Goal: Navigation & Orientation: Find specific page/section

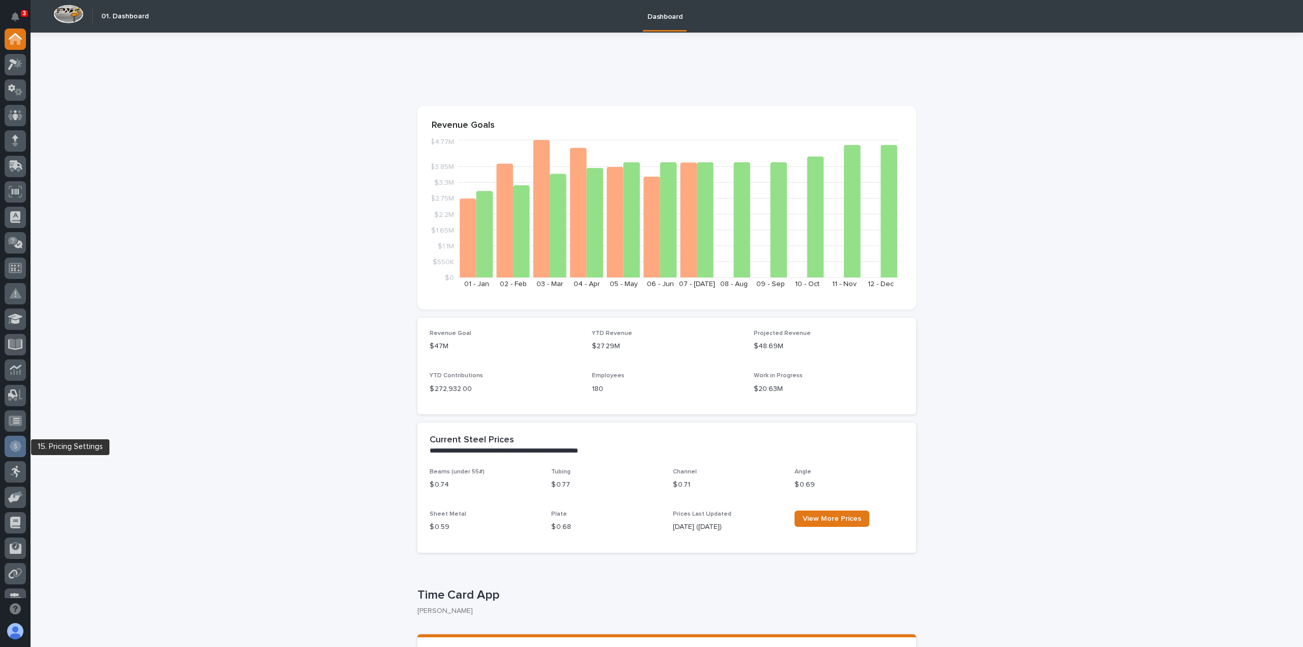
click at [21, 452] on div at bounding box center [15, 446] width 21 height 21
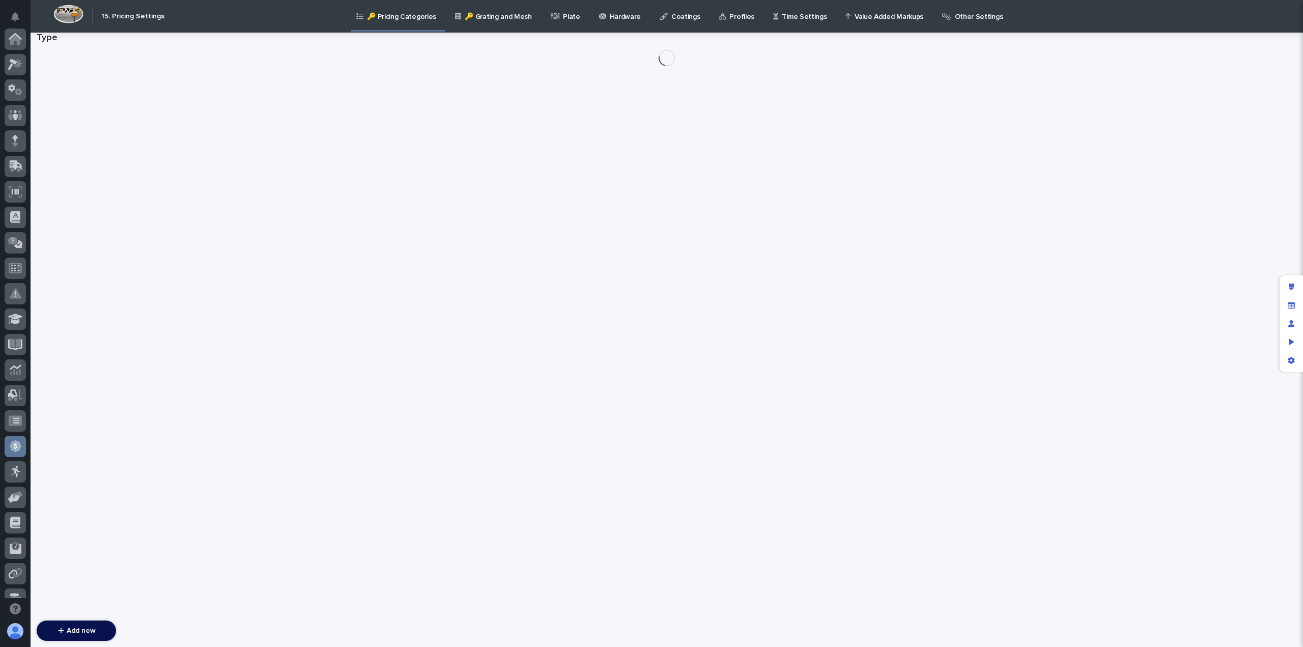
scroll to position [193, 0]
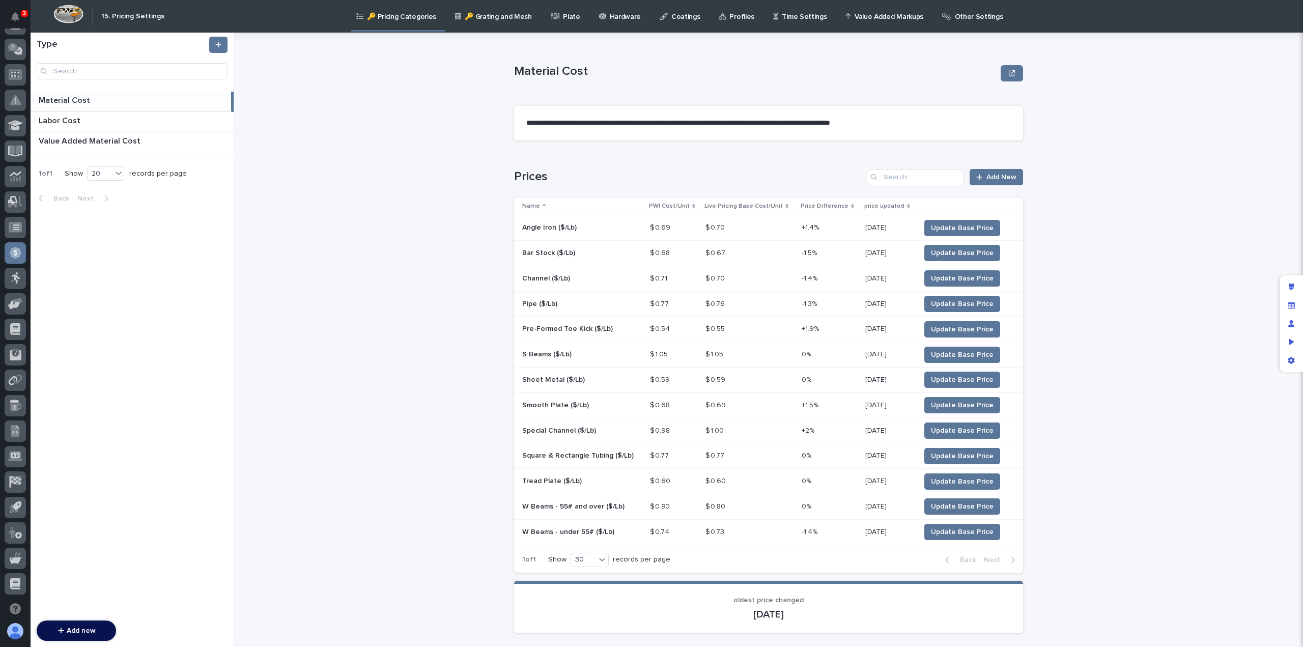
click at [791, 15] on p "Time Settings" at bounding box center [804, 10] width 45 height 21
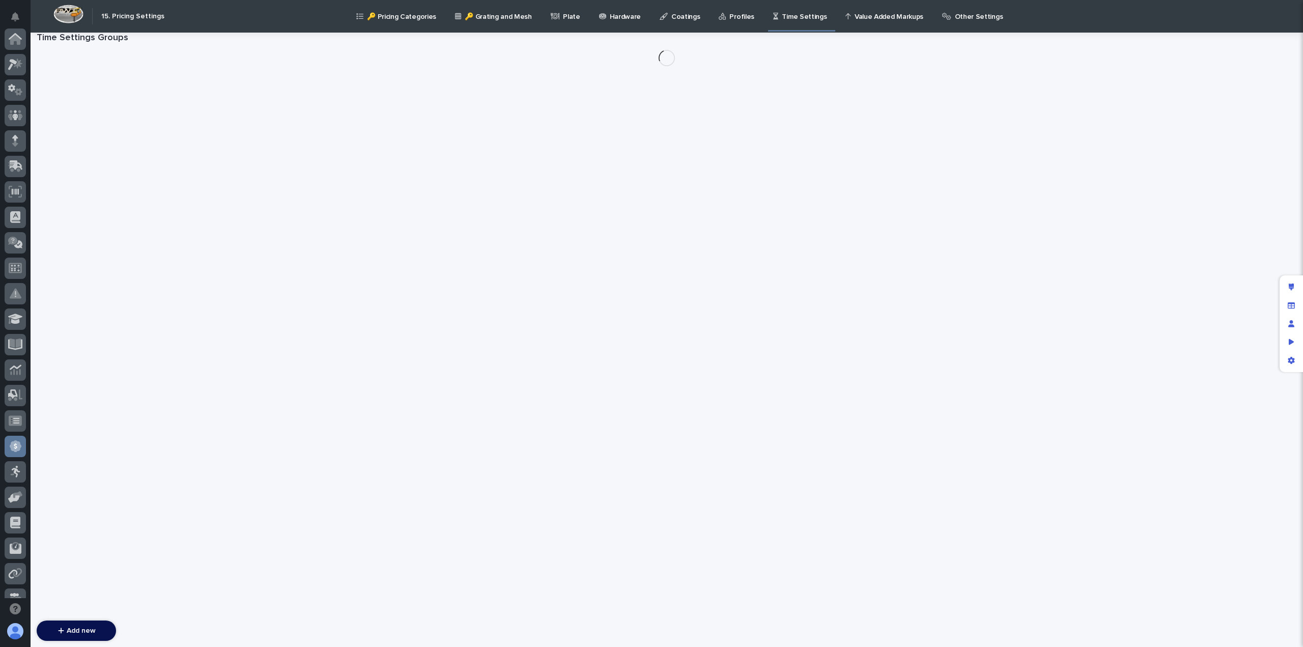
scroll to position [193, 0]
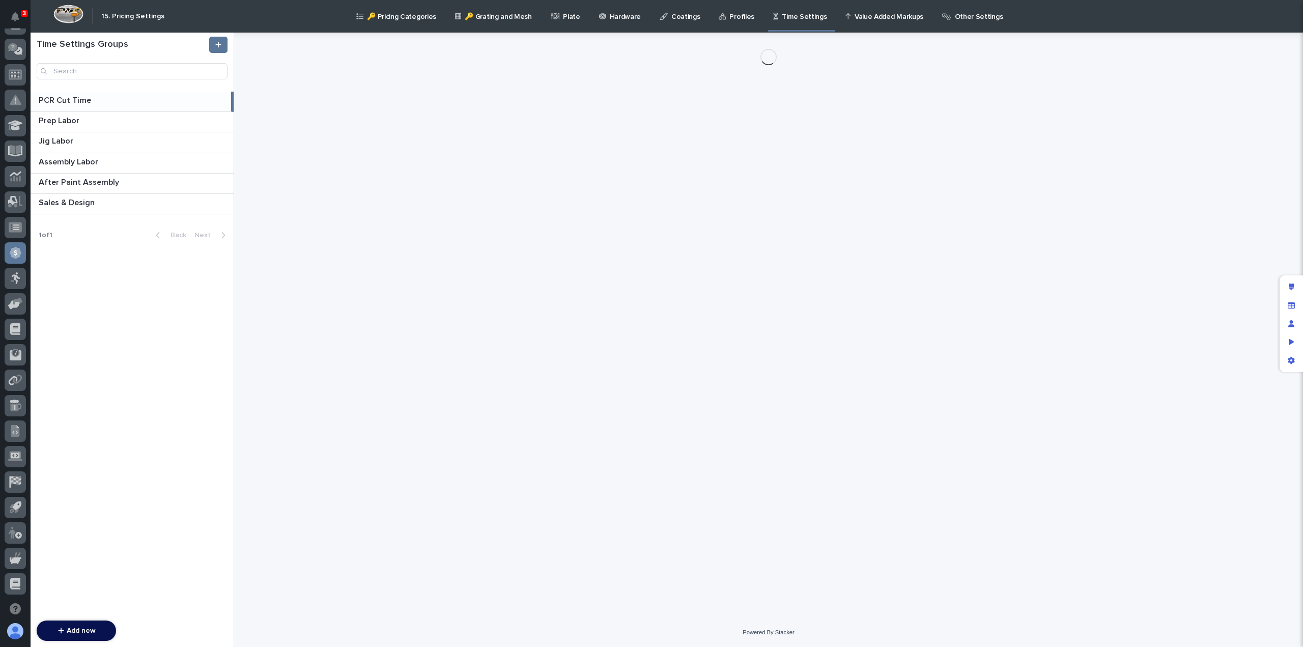
click at [955, 11] on p "Other Settings" at bounding box center [979, 10] width 48 height 21
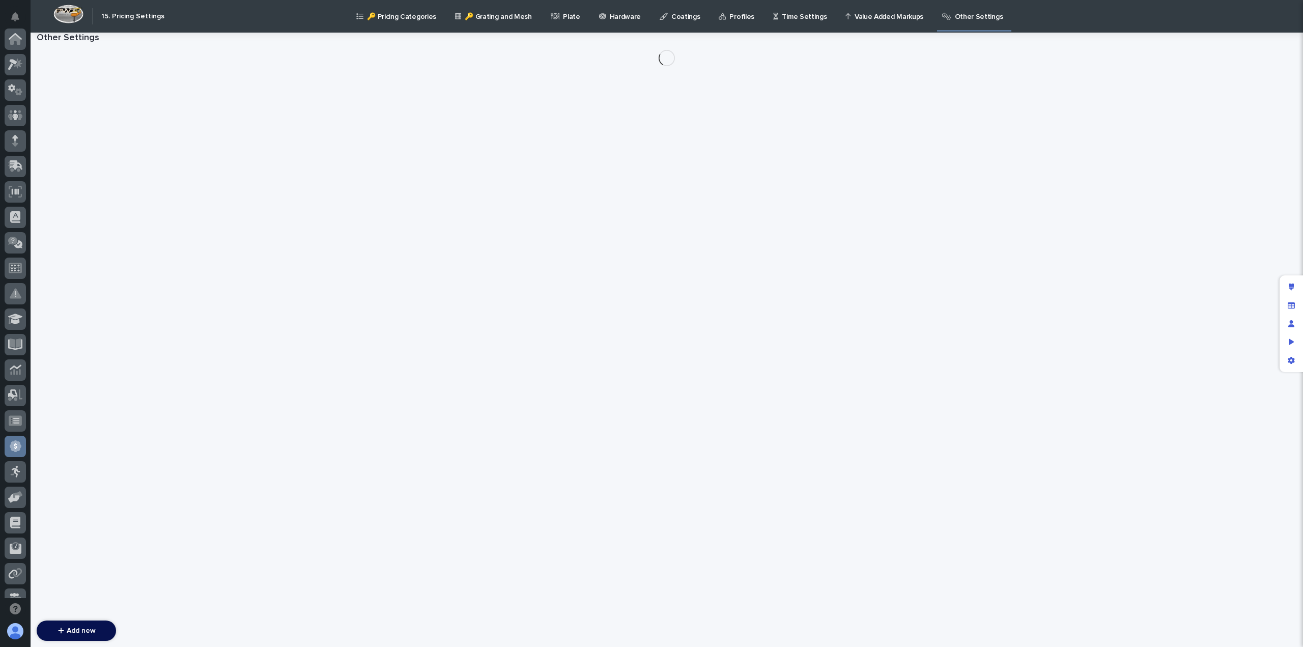
scroll to position [193, 0]
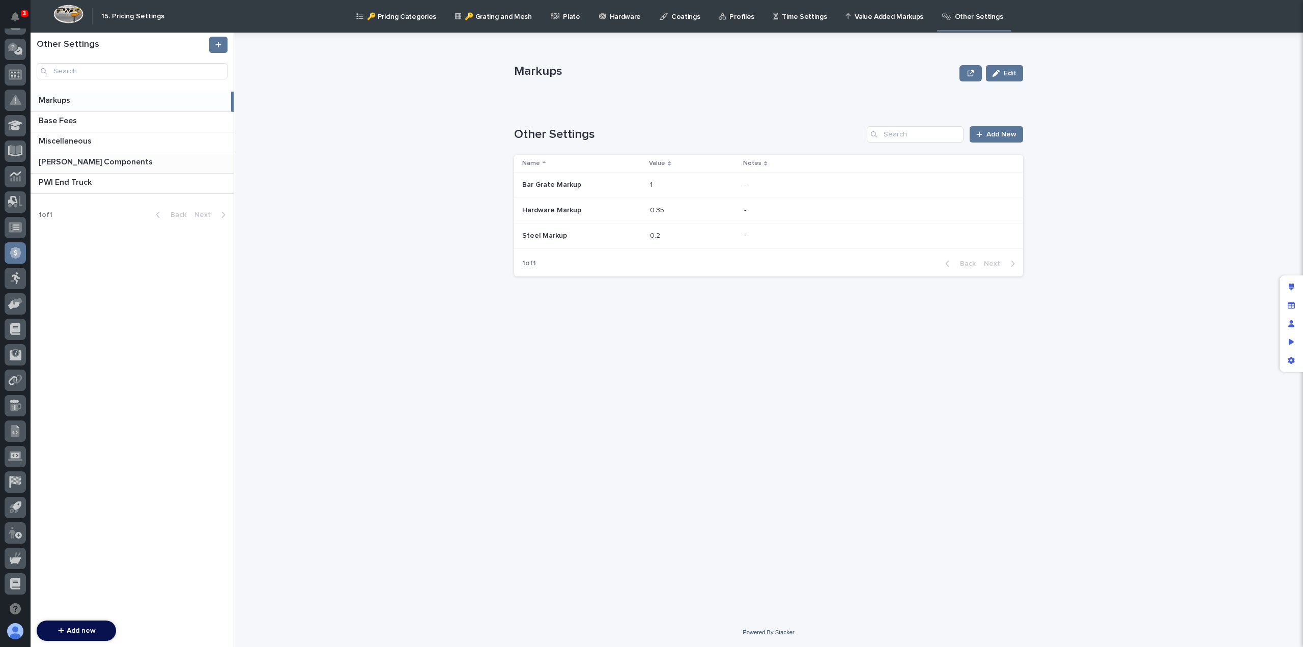
click at [69, 165] on p "[PERSON_NAME] Components" at bounding box center [97, 161] width 116 height 12
